Goal: Task Accomplishment & Management: Use online tool/utility

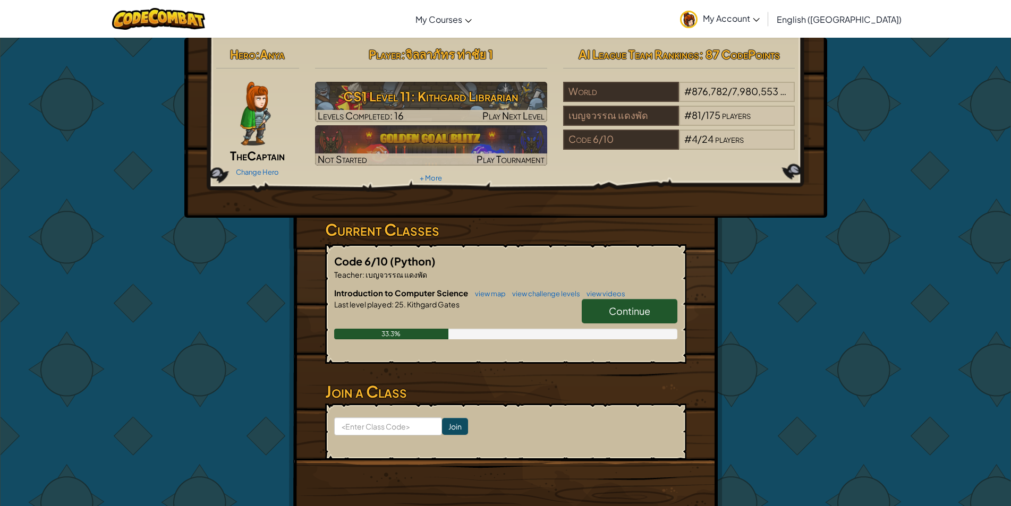
click at [630, 308] on span "Continue" at bounding box center [629, 311] width 41 height 12
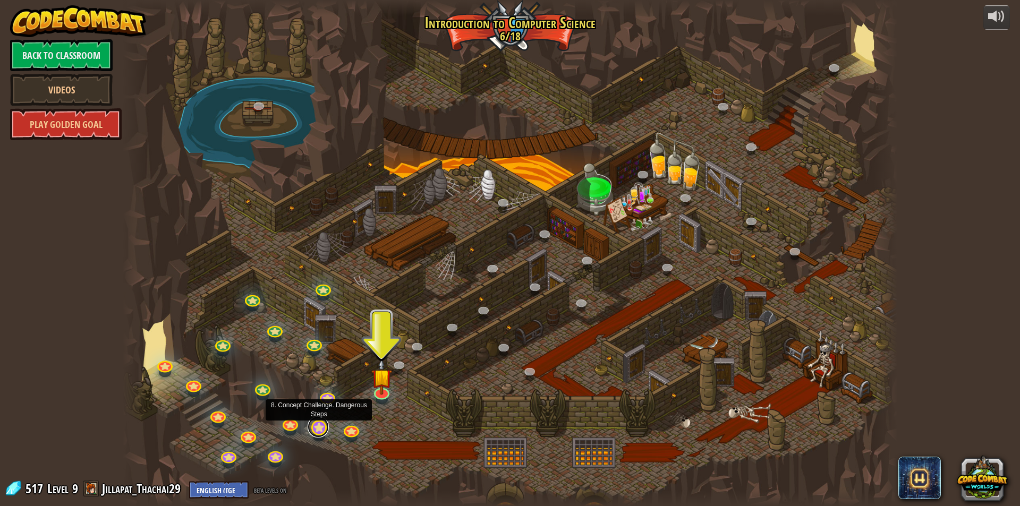
click at [326, 426] on link at bounding box center [317, 426] width 21 height 21
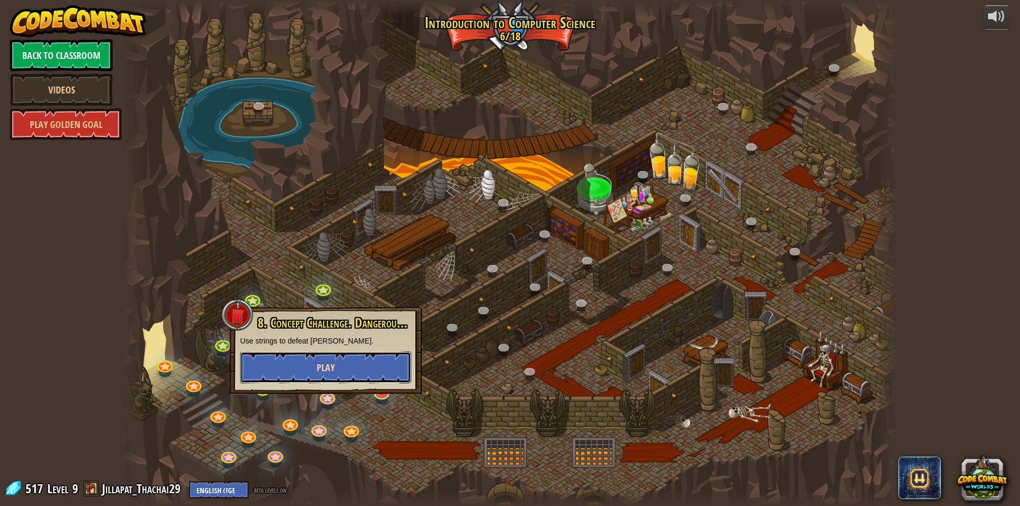
click at [318, 366] on span "Play" at bounding box center [325, 367] width 18 height 13
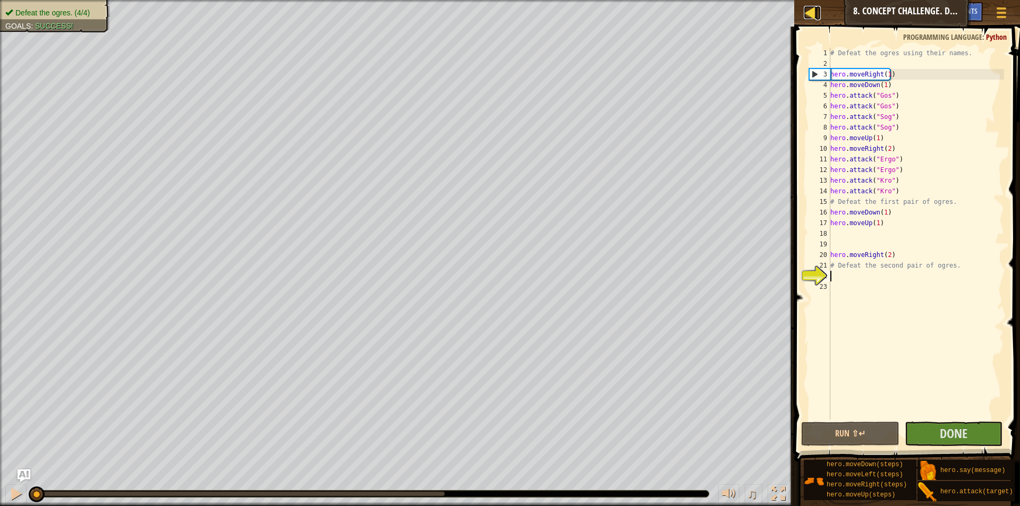
click at [807, 18] on div at bounding box center [809, 12] width 13 height 13
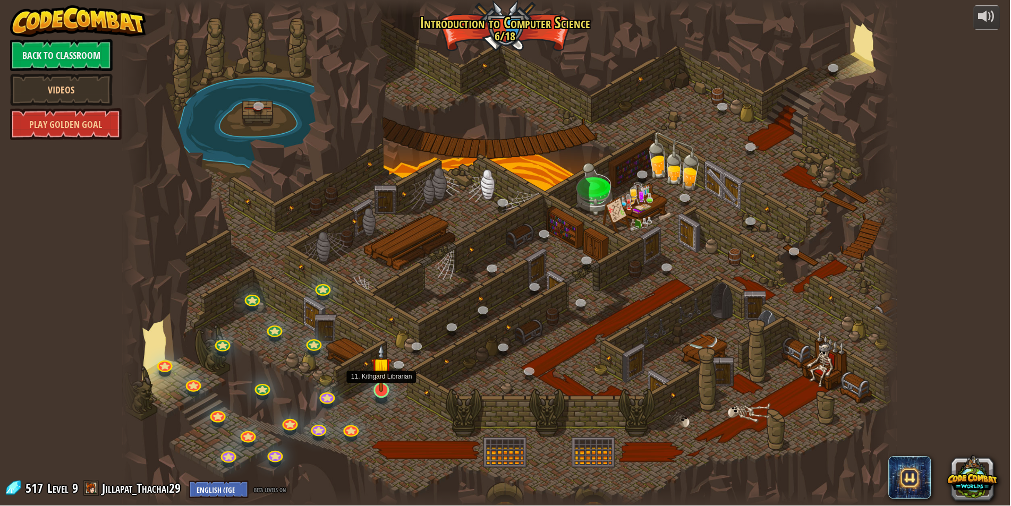
drag, startPoint x: 386, startPoint y: 389, endPoint x: 386, endPoint y: 379, distance: 10.1
click at [385, 389] on img at bounding box center [381, 368] width 21 height 48
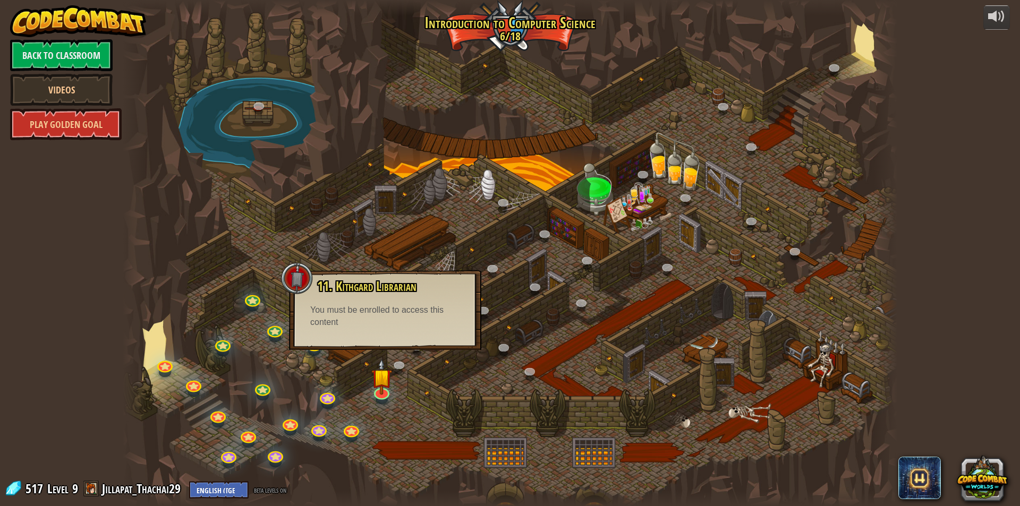
click at [405, 339] on div "11. Kithgard Librarian Seek help from a friendly Librarian! You must be enrolle…" at bounding box center [385, 310] width 192 height 80
click at [374, 389] on img at bounding box center [381, 368] width 21 height 48
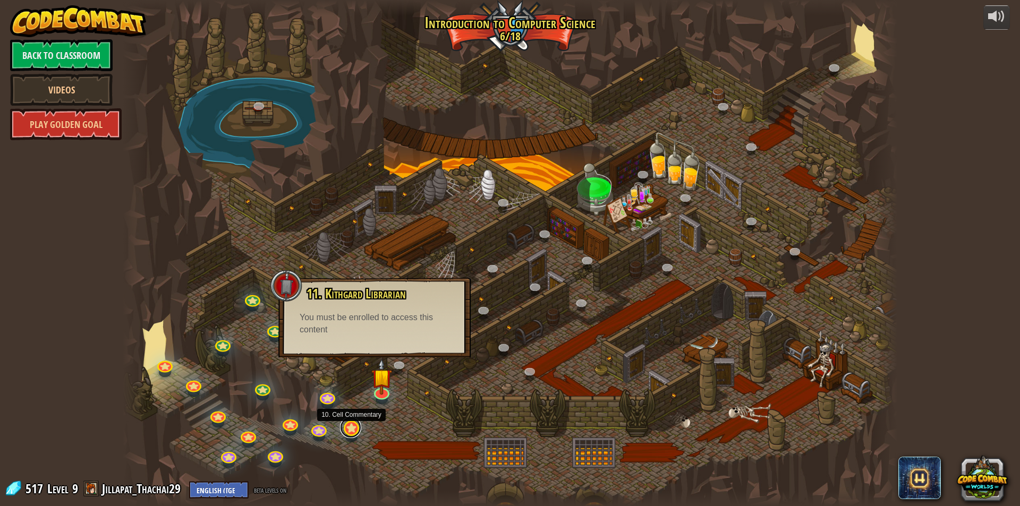
click at [341, 426] on link at bounding box center [350, 427] width 21 height 21
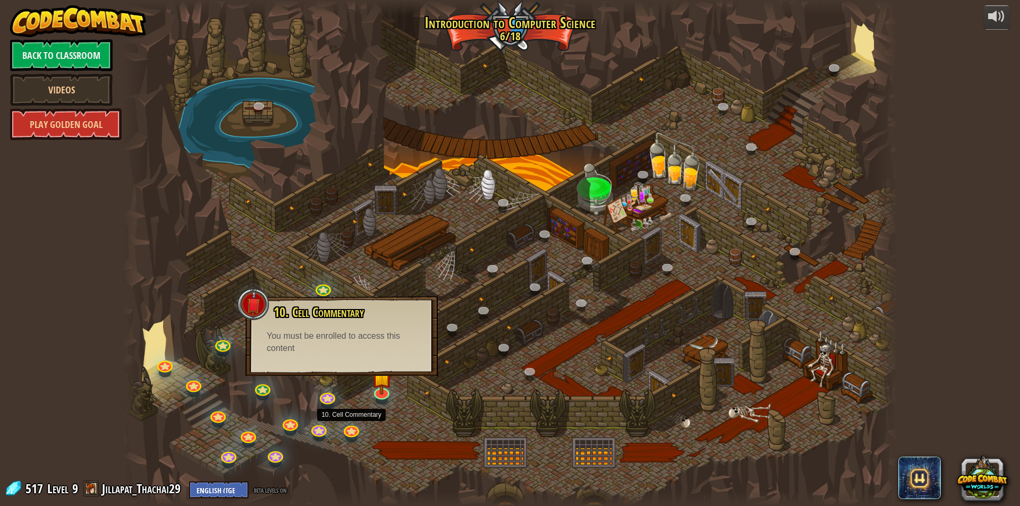
click at [341, 373] on div "10. Cell Commentary Trapped in a prison cell with the famous wizard! Say the pa…" at bounding box center [341, 336] width 192 height 80
click at [321, 387] on div at bounding box center [510, 253] width 774 height 506
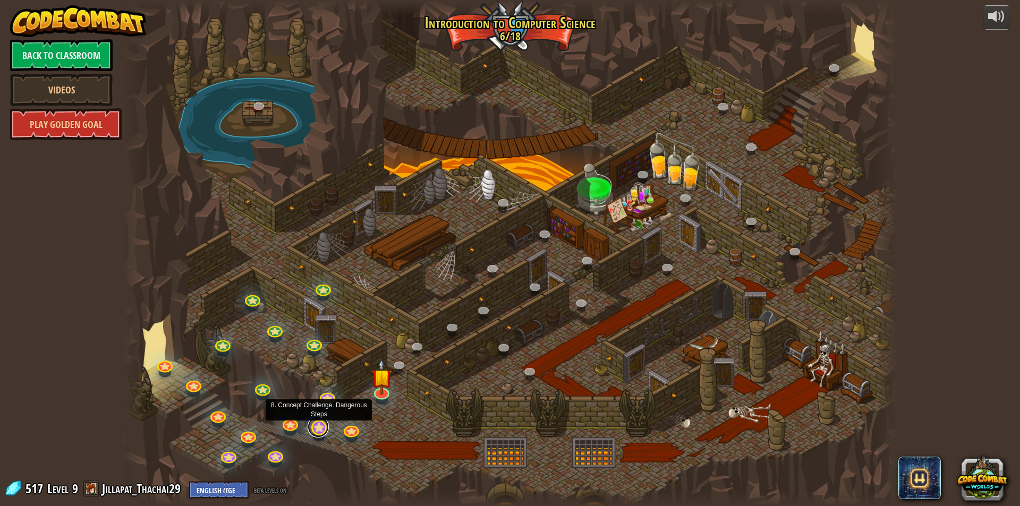
click at [321, 427] on link at bounding box center [317, 426] width 21 height 21
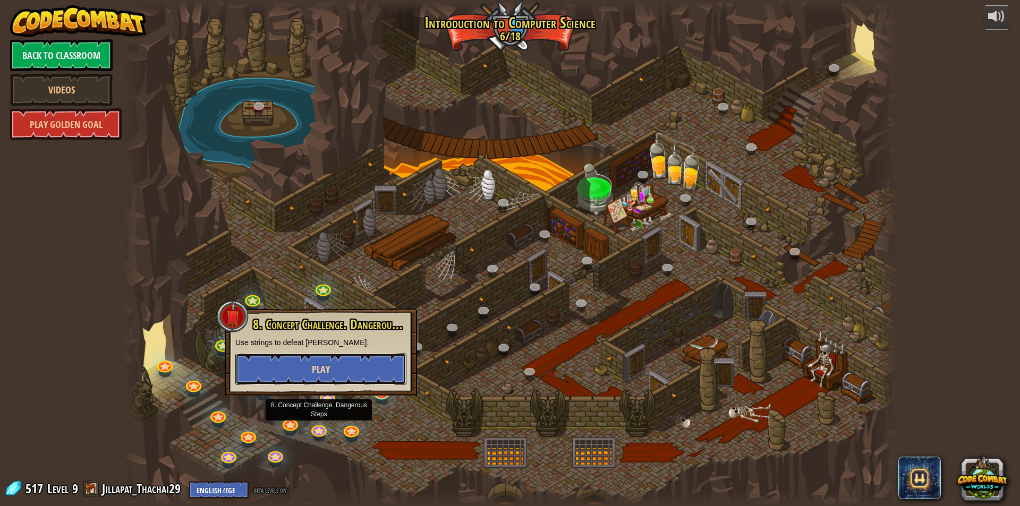
click at [331, 372] on button "Play" at bounding box center [320, 369] width 171 height 32
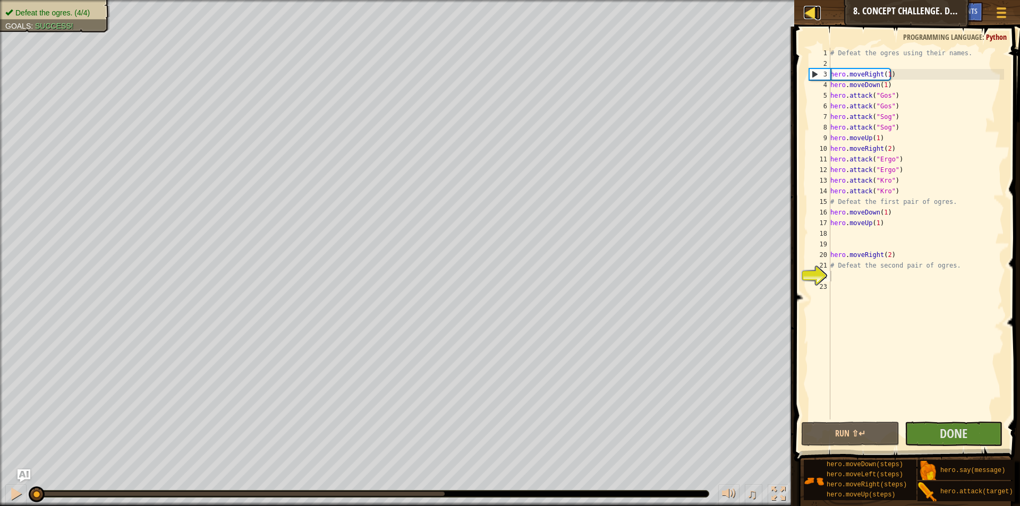
click at [806, 12] on div at bounding box center [809, 12] width 13 height 13
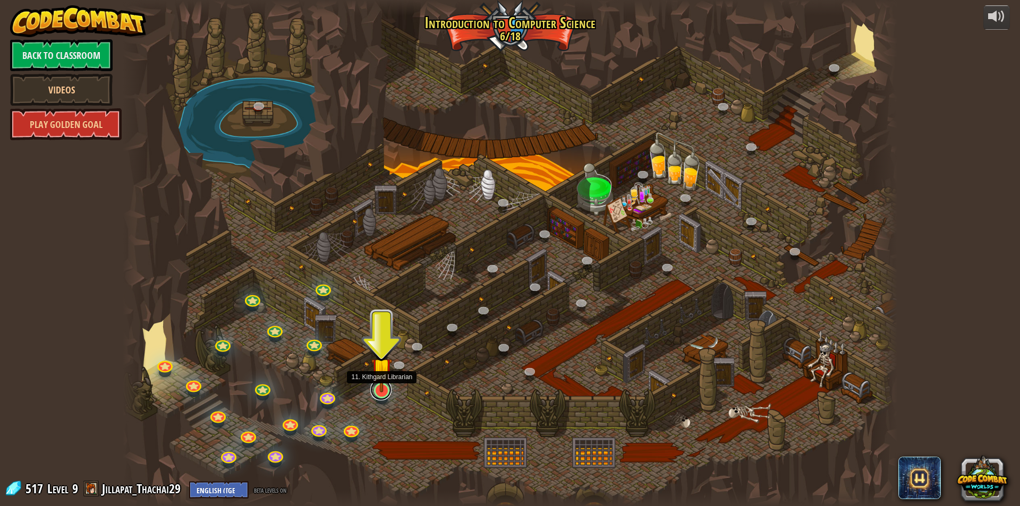
click at [379, 392] on link at bounding box center [380, 389] width 21 height 21
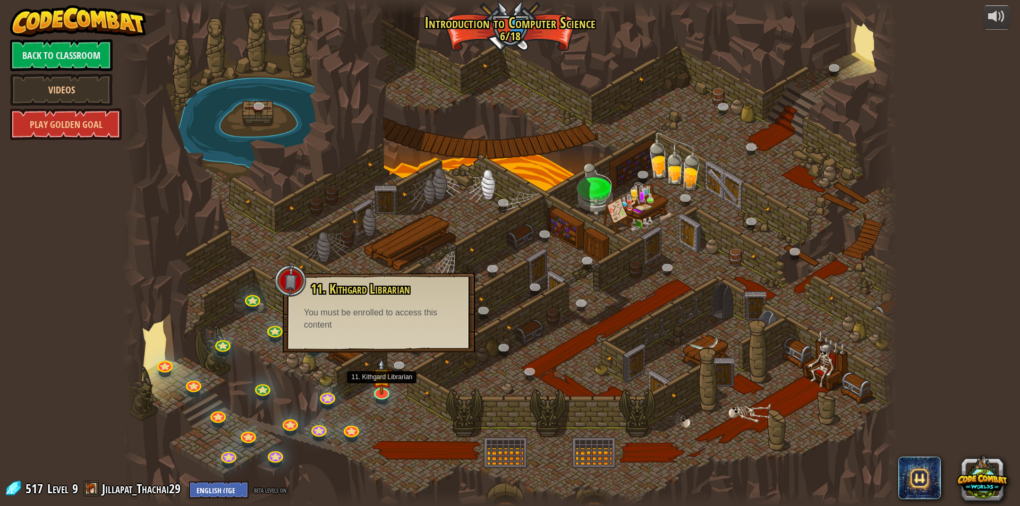
click at [388, 339] on div "11. Kithgard Librarian Seek help from a friendly Librarian! You must be enrolle…" at bounding box center [378, 313] width 192 height 80
click at [384, 391] on img at bounding box center [381, 368] width 21 height 48
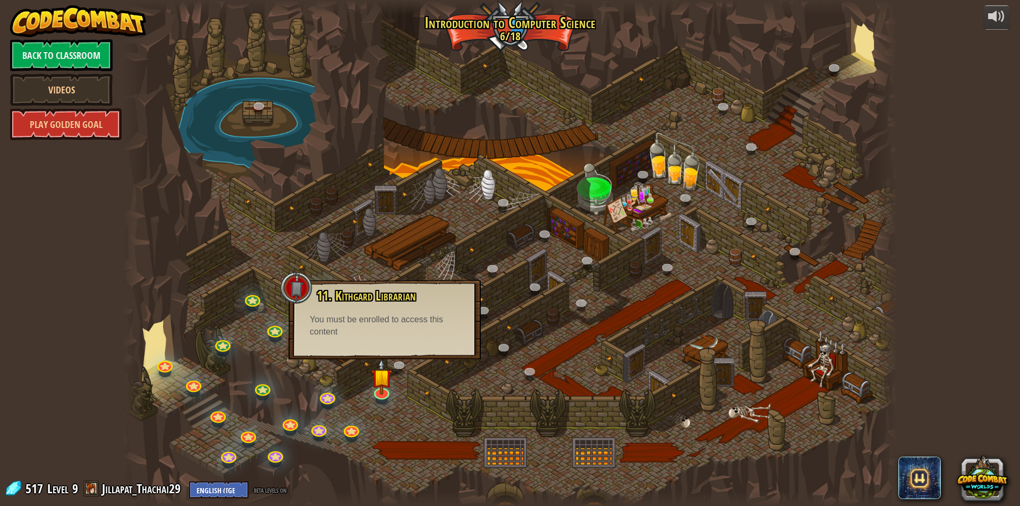
drag, startPoint x: 387, startPoint y: 330, endPoint x: 353, endPoint y: 386, distance: 65.0
click at [375, 348] on div "11. Kithgard Librarian Seek help from a friendly Librarian! You must be enrolle…" at bounding box center [384, 320] width 192 height 80
click at [331, 402] on link at bounding box center [326, 394] width 21 height 21
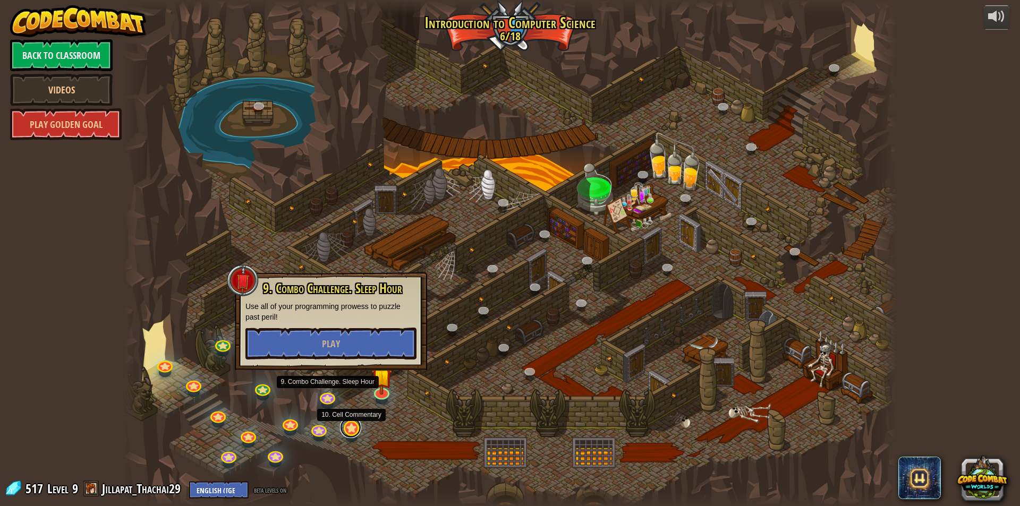
click at [353, 432] on link at bounding box center [350, 427] width 21 height 21
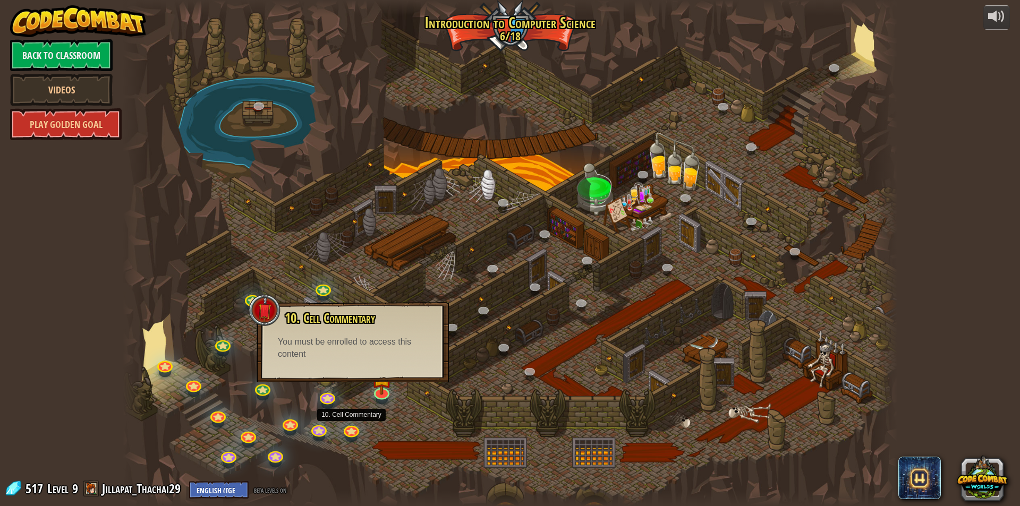
click at [350, 369] on div "10. Cell Commentary Trapped in a prison cell with the famous wizard! Say the pa…" at bounding box center [352, 342] width 192 height 80
click at [291, 423] on link at bounding box center [289, 421] width 21 height 21
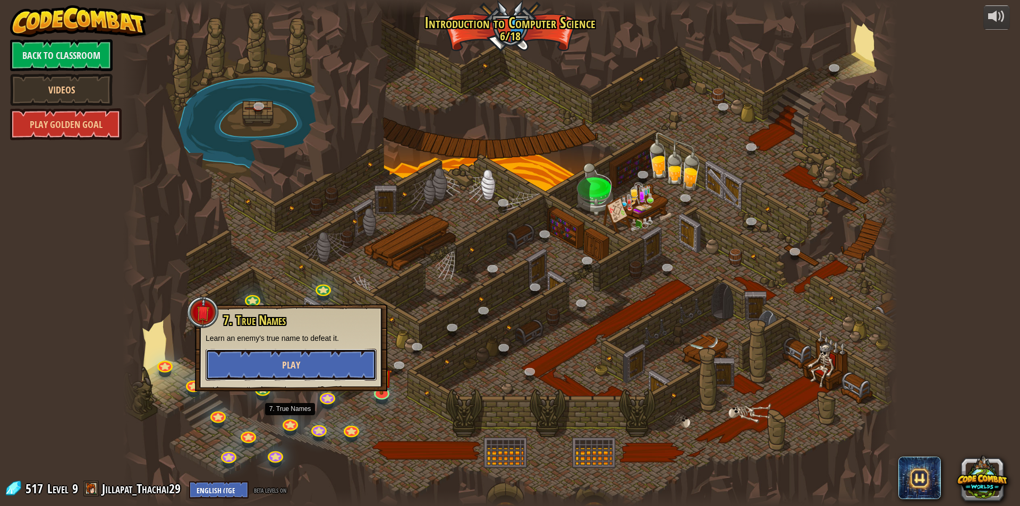
click at [313, 373] on button "Play" at bounding box center [291, 365] width 171 height 32
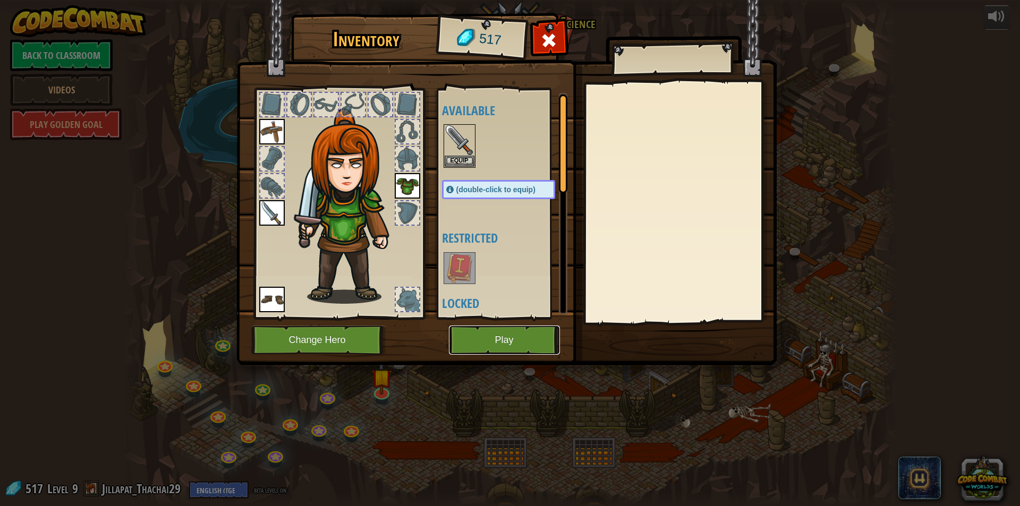
click at [500, 342] on button "Play" at bounding box center [504, 340] width 111 height 29
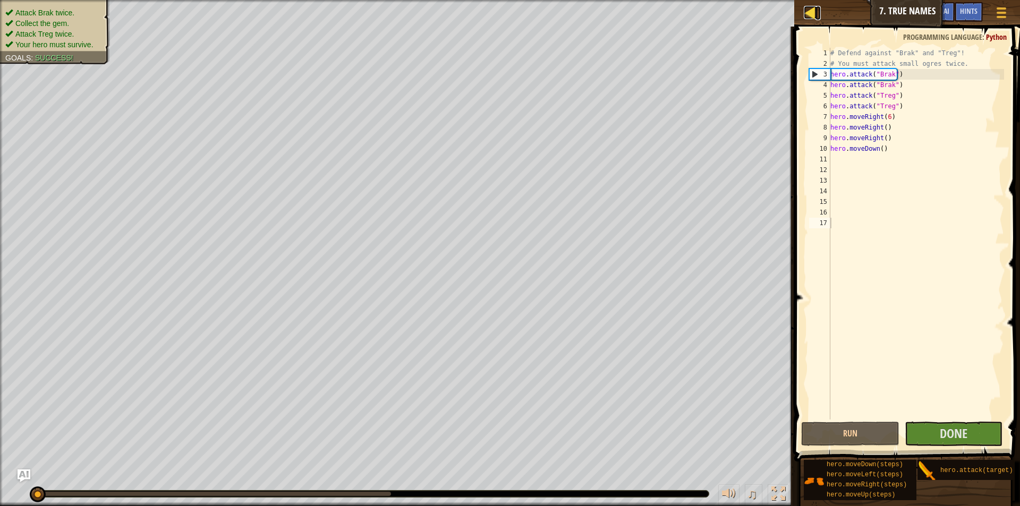
click at [809, 16] on div at bounding box center [809, 12] width 13 height 13
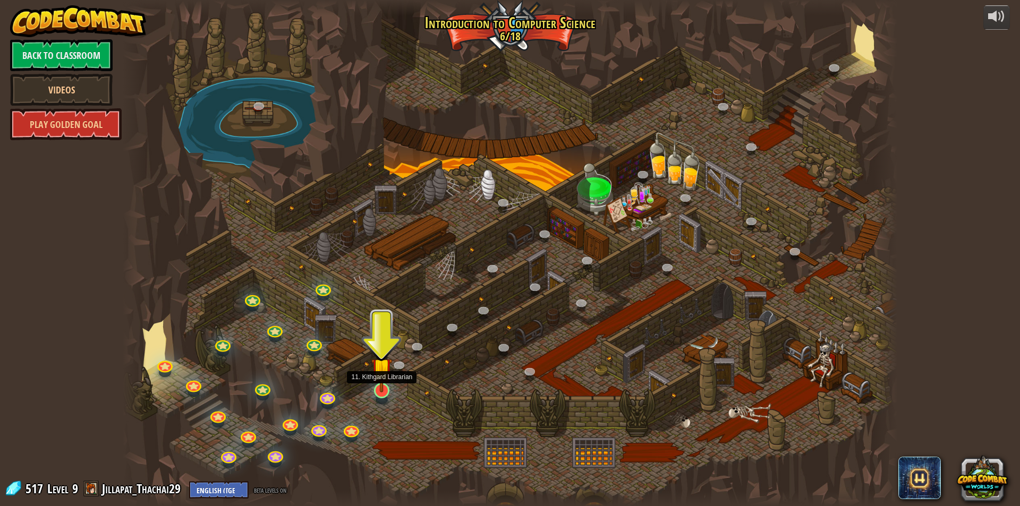
click at [384, 364] on img at bounding box center [381, 368] width 21 height 48
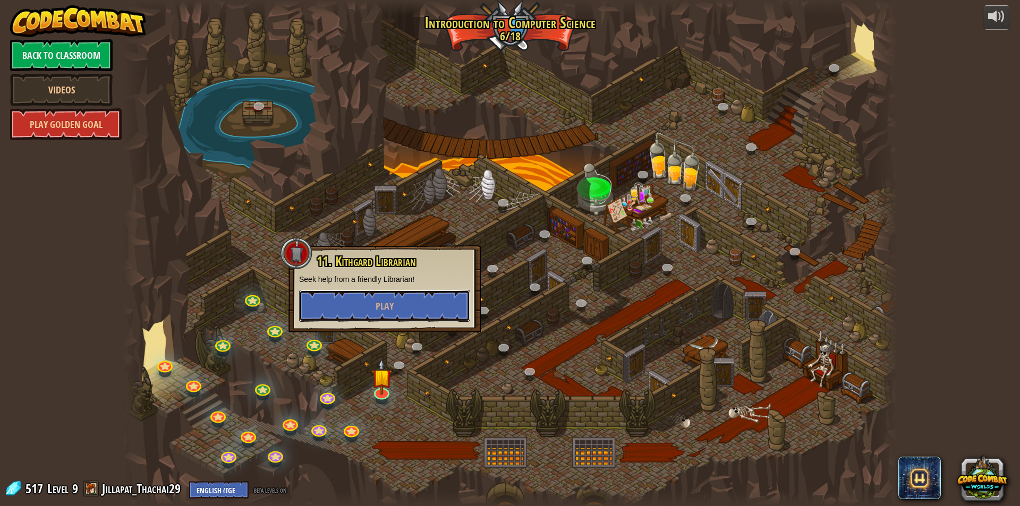
click at [395, 314] on button "Play" at bounding box center [384, 306] width 171 height 32
